Goal: Task Accomplishment & Management: Use online tool/utility

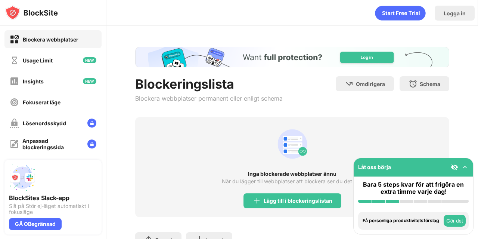
click at [289, 193] on div "Lägg till i blockeringslistan" at bounding box center [293, 200] width 98 height 15
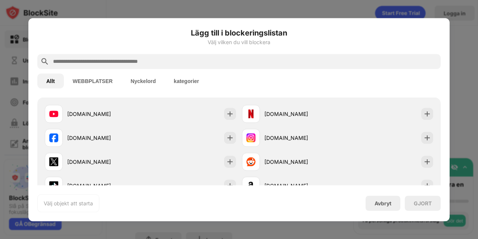
scroll to position [112, 0]
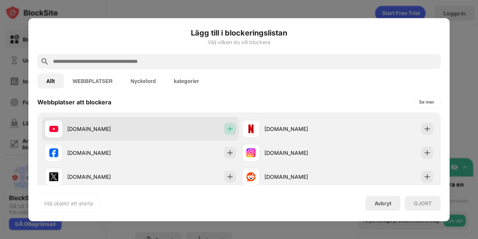
click at [226, 127] on img at bounding box center [229, 128] width 7 height 7
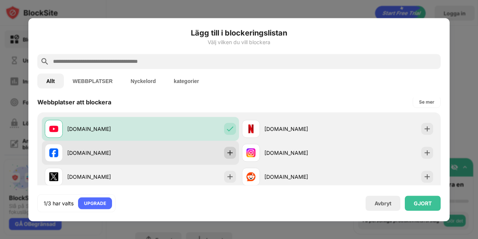
click at [228, 149] on img at bounding box center [229, 152] width 7 height 7
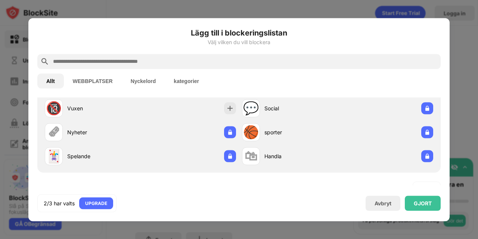
scroll to position [0, 0]
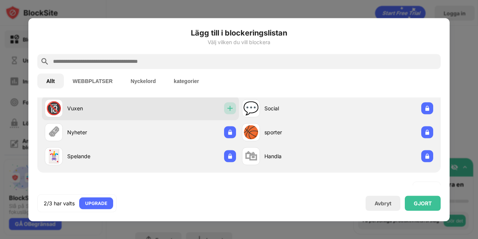
click at [227, 106] on img at bounding box center [229, 107] width 7 height 7
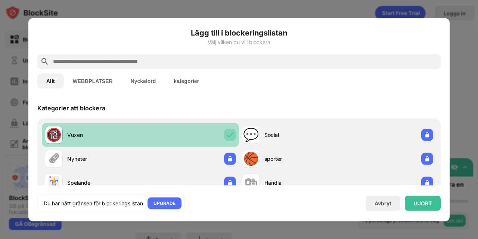
click at [227, 135] on img at bounding box center [229, 134] width 7 height 7
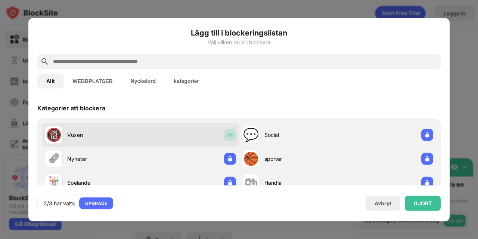
click at [226, 134] on img at bounding box center [229, 134] width 7 height 7
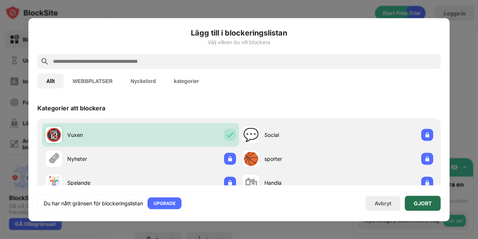
click at [424, 204] on div "GJORT" at bounding box center [423, 203] width 18 height 6
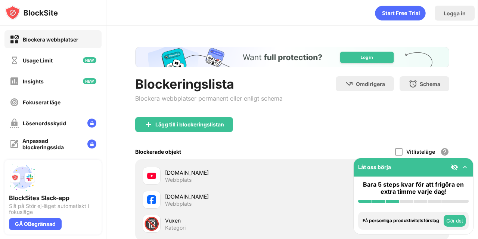
click at [341, 132] on div "Lägg till i blockeringslistan" at bounding box center [292, 130] width 314 height 27
